Goal: Task Accomplishment & Management: Use online tool/utility

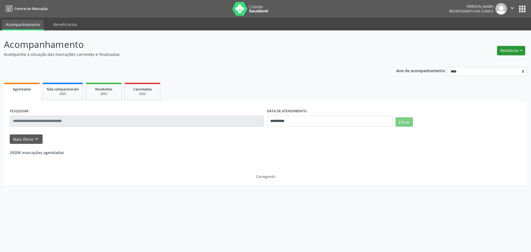
click at [516, 50] on button "Relatórios" at bounding box center [511, 50] width 28 height 9
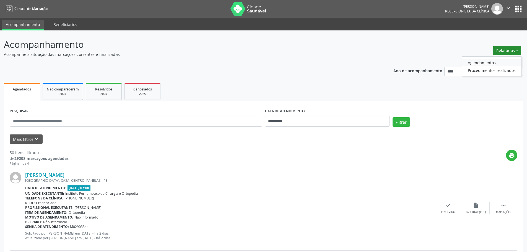
click at [490, 64] on link "Agendamentos" at bounding box center [491, 63] width 59 height 8
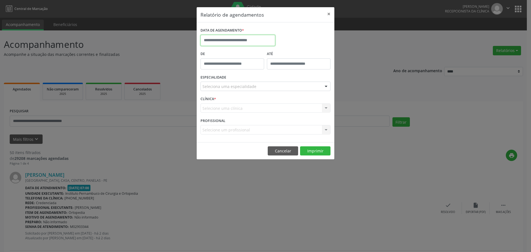
click at [227, 40] on input "text" at bounding box center [238, 40] width 75 height 11
click at [281, 53] on icon at bounding box center [281, 53] width 4 height 4
select select "*"
click at [220, 79] on span "8" at bounding box center [218, 80] width 11 height 11
type input "**********"
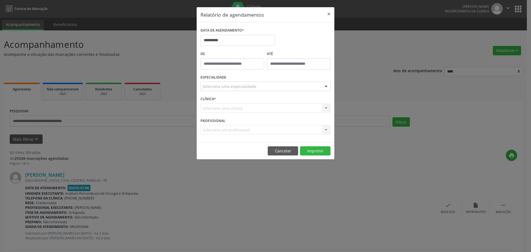
click at [241, 90] on div "Seleciona uma especialidade" at bounding box center [266, 86] width 130 height 9
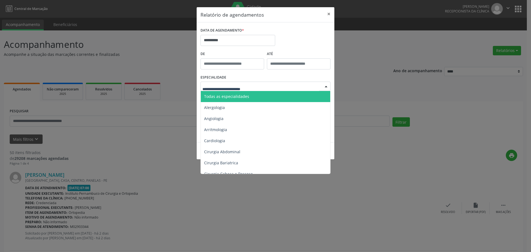
click at [239, 97] on span "Todas as especialidades" at bounding box center [226, 96] width 45 height 5
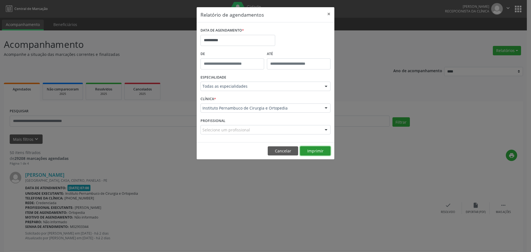
click at [318, 150] on button "Imprimir" at bounding box center [315, 150] width 30 height 9
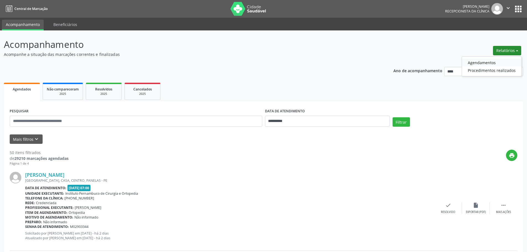
click at [487, 62] on link "Agendamentos" at bounding box center [491, 63] width 59 height 8
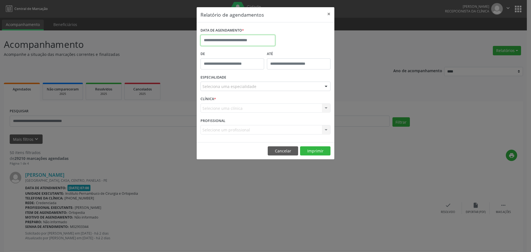
click at [258, 41] on input "text" at bounding box center [238, 40] width 75 height 11
click at [232, 113] on span "26" at bounding box center [230, 113] width 11 height 11
type input "**********"
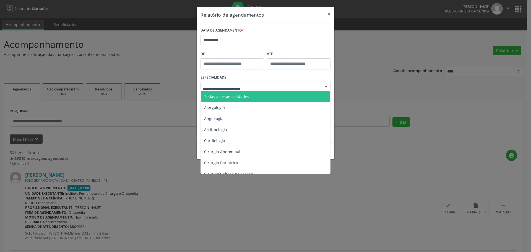
click at [241, 94] on span "Todas as especialidades" at bounding box center [226, 96] width 45 height 5
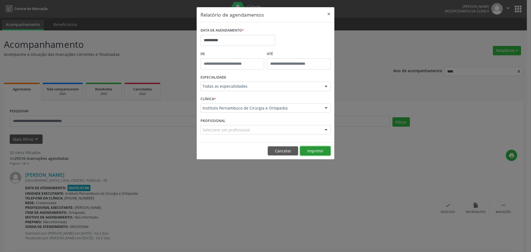
click at [318, 152] on button "Imprimir" at bounding box center [315, 150] width 30 height 9
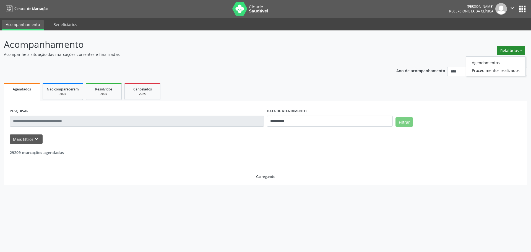
click at [490, 59] on link "Agendamentos" at bounding box center [495, 63] width 59 height 8
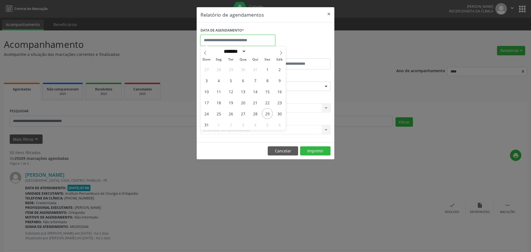
click at [267, 37] on input "text" at bounding box center [238, 40] width 75 height 11
click at [269, 113] on span "29" at bounding box center [267, 113] width 11 height 11
type input "**********"
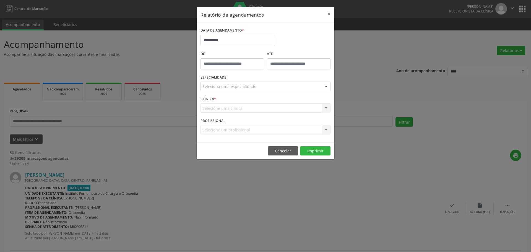
click at [273, 88] on div "Seleciona uma especialidade" at bounding box center [266, 86] width 130 height 9
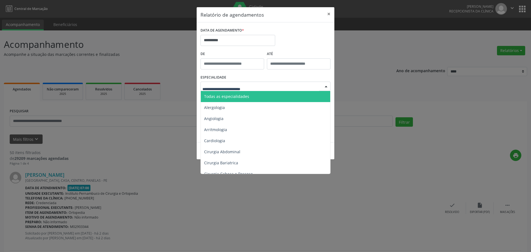
click at [266, 97] on span "Todas as especialidades" at bounding box center [266, 96] width 130 height 11
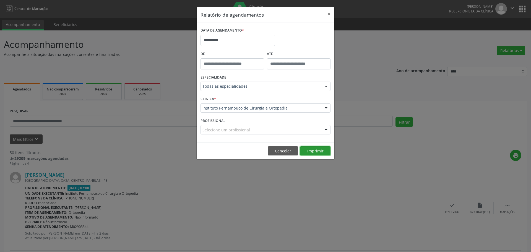
click at [321, 152] on button "Imprimir" at bounding box center [315, 150] width 30 height 9
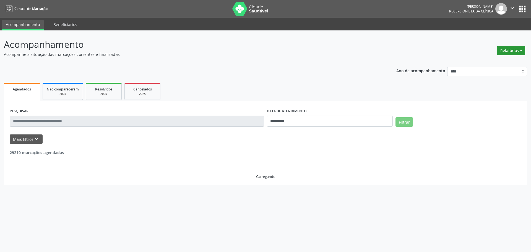
click at [513, 53] on button "Relatórios" at bounding box center [511, 50] width 28 height 9
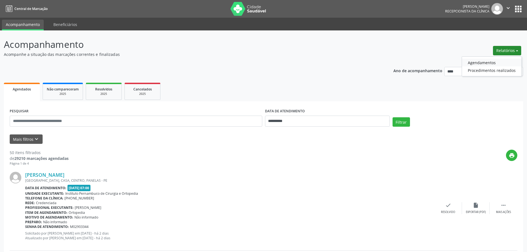
click at [484, 65] on link "Agendamentos" at bounding box center [491, 63] width 59 height 8
select select "*"
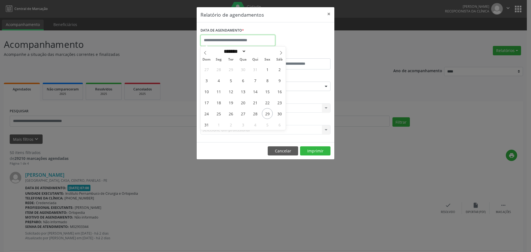
click at [247, 40] on input "text" at bounding box center [238, 40] width 75 height 11
click at [221, 123] on span "1" at bounding box center [218, 124] width 11 height 11
type input "**********"
click at [221, 123] on span "1" at bounding box center [218, 124] width 11 height 11
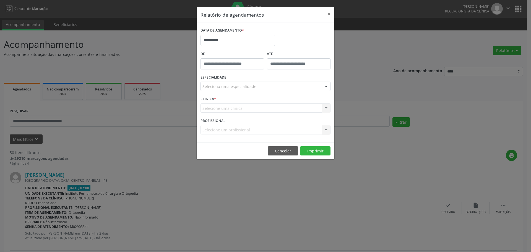
click at [256, 80] on div "ESPECIALIDADE Seleciona uma especialidade Todas as especialidades Alergologia A…" at bounding box center [265, 84] width 133 height 22
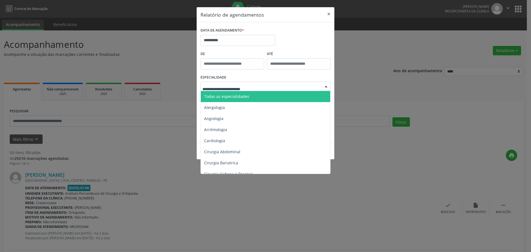
click at [243, 99] on span "Todas as especialidades" at bounding box center [266, 96] width 130 height 11
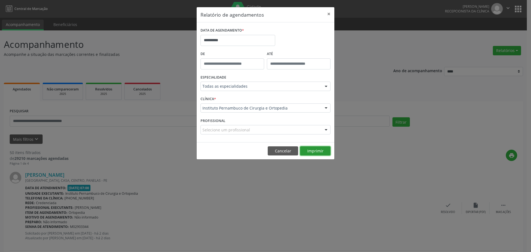
click at [315, 147] on button "Imprimir" at bounding box center [315, 150] width 30 height 9
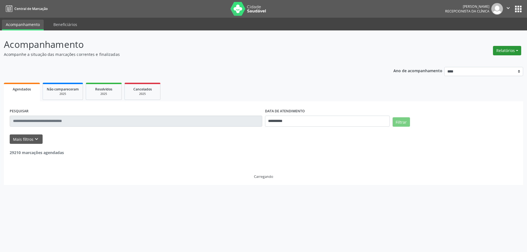
click at [519, 51] on button "Relatórios" at bounding box center [507, 50] width 28 height 9
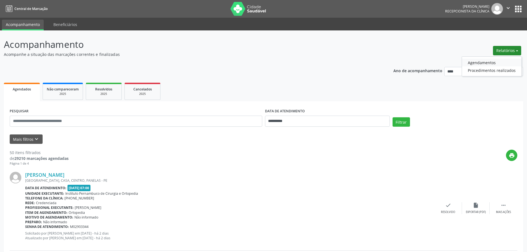
click at [497, 59] on link "Agendamentos" at bounding box center [491, 63] width 59 height 8
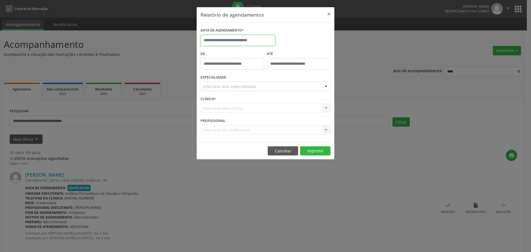
click at [257, 36] on input "text" at bounding box center [238, 40] width 75 height 11
click at [222, 123] on span "1" at bounding box center [218, 124] width 11 height 11
type input "**********"
click at [263, 86] on div "Seleciona uma especialidade" at bounding box center [266, 86] width 130 height 9
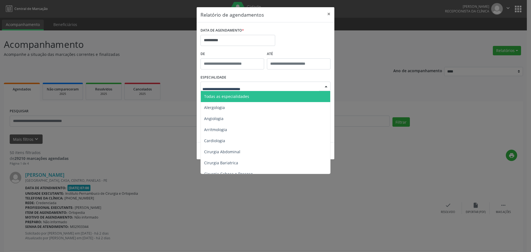
click at [256, 94] on span "Todas as especialidades" at bounding box center [266, 96] width 130 height 11
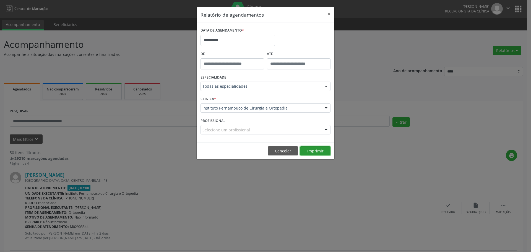
click at [308, 147] on button "Imprimir" at bounding box center [315, 150] width 30 height 9
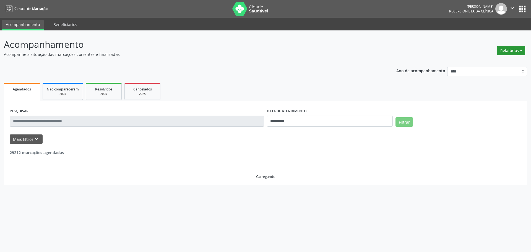
click at [504, 51] on button "Relatórios" at bounding box center [511, 50] width 28 height 9
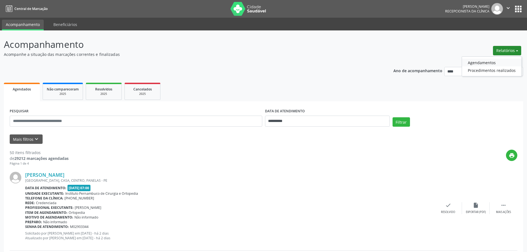
click at [487, 62] on link "Agendamentos" at bounding box center [491, 63] width 59 height 8
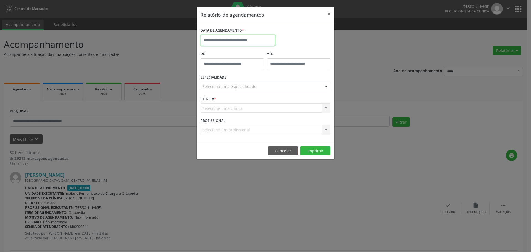
click at [254, 36] on input "text" at bounding box center [238, 40] width 75 height 11
click at [273, 116] on div "27 28 29 30 31 1 2 3 4 5 6 7 8 9 10 11 12 13 14 15 16 17 18 19 20 21 22 23 24 2…" at bounding box center [243, 97] width 85 height 66
click at [270, 117] on span "29" at bounding box center [267, 113] width 11 height 11
type input "**********"
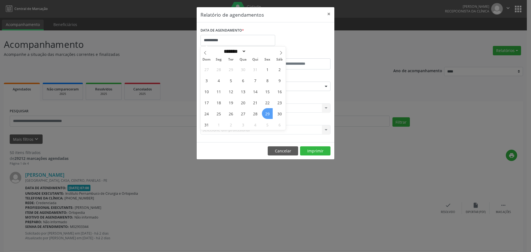
click at [270, 117] on span "29" at bounding box center [267, 113] width 11 height 11
click at [256, 88] on div "Seleciona uma especialidade" at bounding box center [266, 86] width 130 height 9
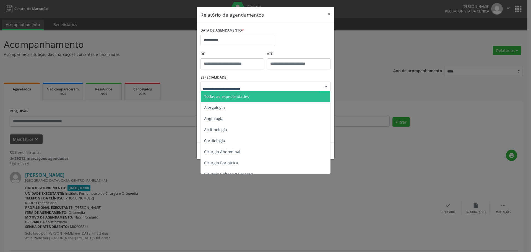
click at [248, 94] on span "Todas as especialidades" at bounding box center [266, 96] width 130 height 11
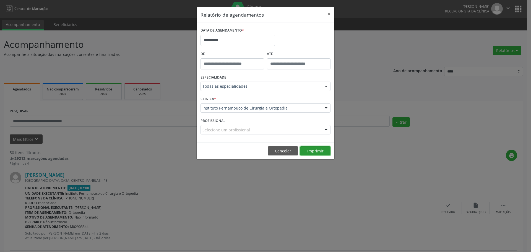
click at [315, 152] on button "Imprimir" at bounding box center [315, 150] width 30 height 9
